Goal: Transaction & Acquisition: Purchase product/service

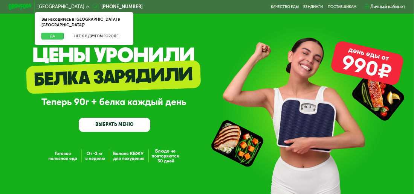
click at [61, 33] on button "Да" at bounding box center [52, 36] width 22 height 7
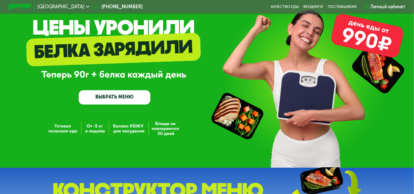
scroll to position [27, 0]
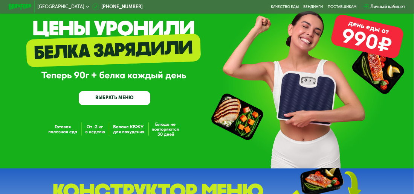
click at [139, 97] on link "ВЫБРАТЬ МЕНЮ" at bounding box center [115, 98] width 72 height 14
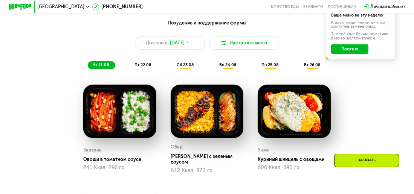
scroll to position [321, 0]
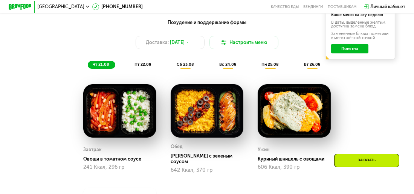
click at [358, 53] on button "Понятно" at bounding box center [349, 48] width 37 height 9
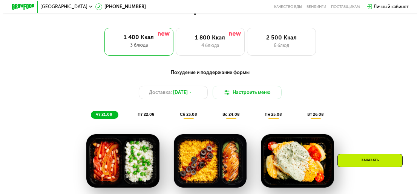
scroll to position [268, 0]
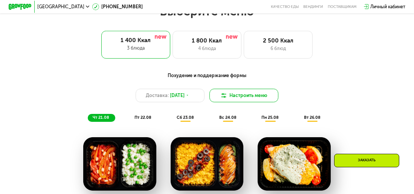
click at [235, 99] on button "Настроить меню" at bounding box center [244, 96] width 69 height 14
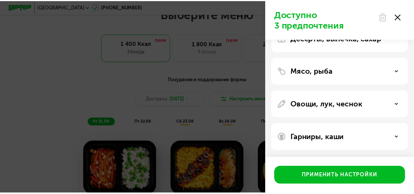
scroll to position [0, 0]
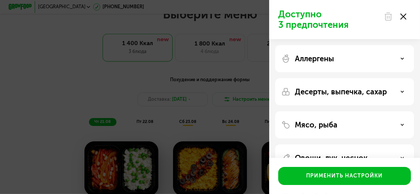
click at [407, 16] on div at bounding box center [395, 16] width 32 height 15
click at [406, 17] on icon at bounding box center [403, 17] width 6 height 6
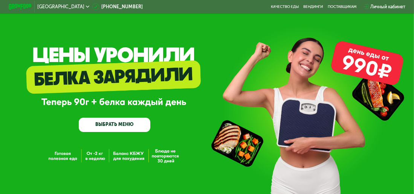
click at [134, 122] on link "ВЫБРАТЬ МЕНЮ" at bounding box center [115, 125] width 72 height 14
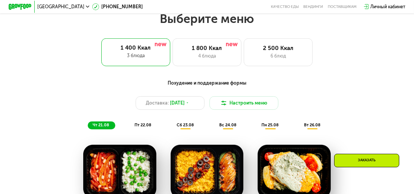
scroll to position [261, 0]
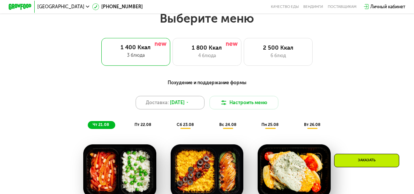
click at [189, 104] on icon at bounding box center [187, 102] width 3 height 3
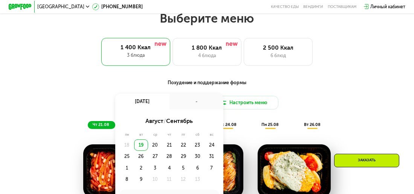
click at [331, 93] on div "Похудение и поддержание формы Доставка: [DATE] авг, вт - август / сентябрь пн в…" at bounding box center [207, 105] width 341 height 50
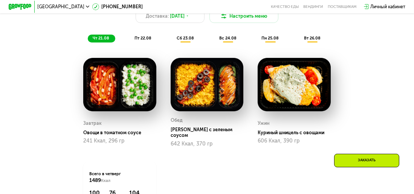
scroll to position [347, 0]
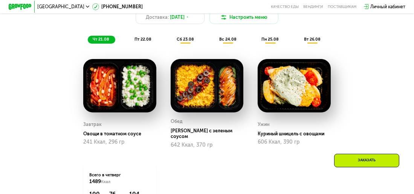
click at [202, 102] on img at bounding box center [207, 86] width 73 height 54
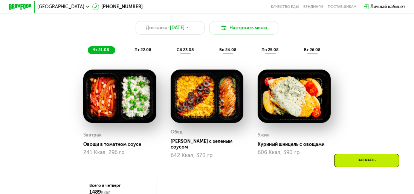
scroll to position [335, 0]
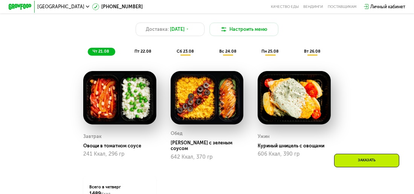
click at [144, 54] on span "пт 22.08" at bounding box center [143, 51] width 17 height 5
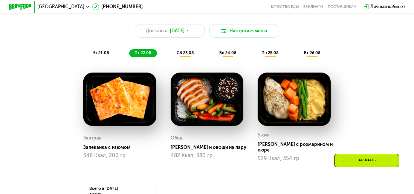
scroll to position [333, 0]
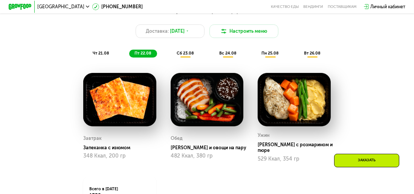
click at [179, 50] on div "Похудение и поддержание формы Доставка: [DATE] Настроить меню чт 21.08 пт 22.08…" at bounding box center [207, 33] width 341 height 50
click at [180, 56] on span "сб 23.08" at bounding box center [185, 53] width 17 height 5
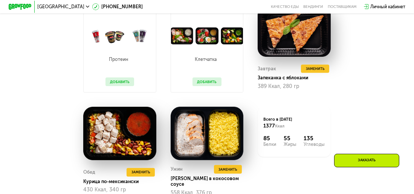
scroll to position [397, 0]
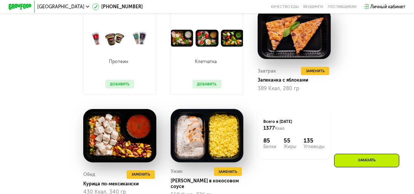
click at [210, 89] on button "Добавить" at bounding box center [207, 84] width 29 height 9
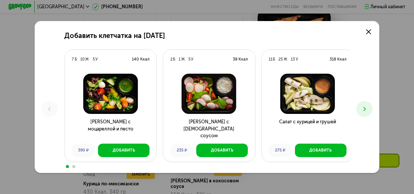
click at [372, 107] on button at bounding box center [364, 109] width 16 height 16
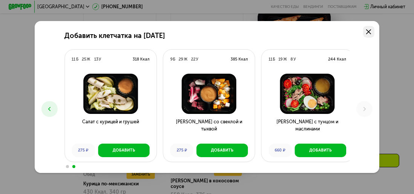
click at [372, 32] on use at bounding box center [368, 31] width 5 height 5
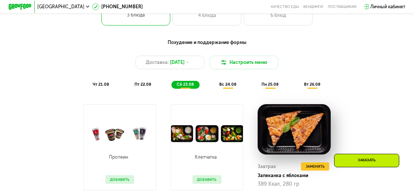
scroll to position [297, 0]
